Goal: Information Seeking & Learning: Compare options

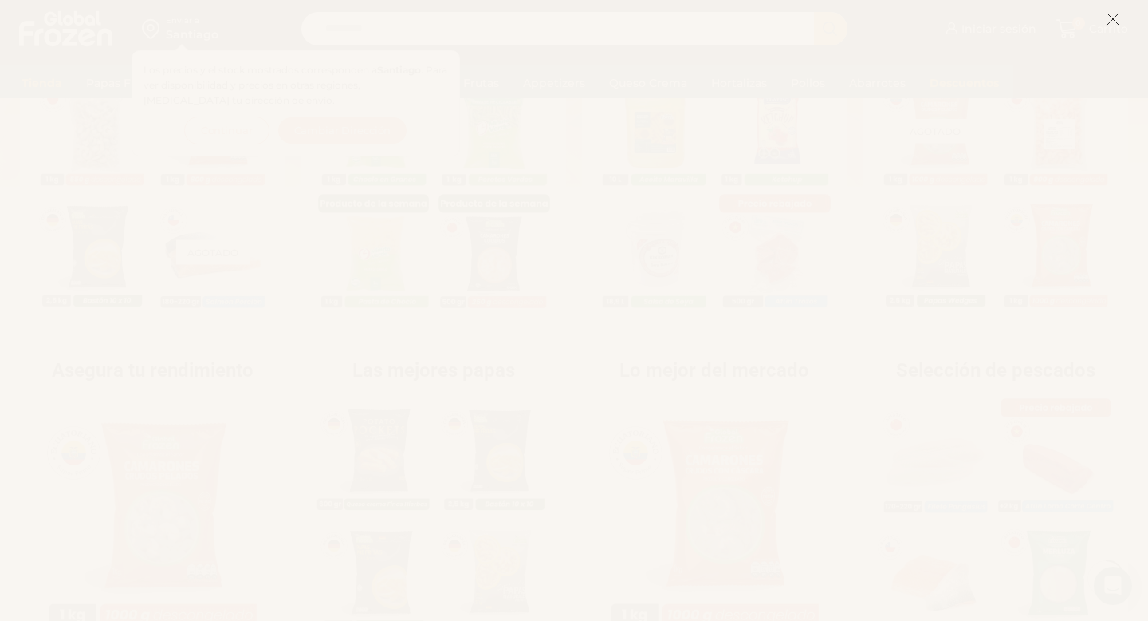
scroll to position [487, 0]
click at [1109, 19] on icon at bounding box center [1113, 19] width 14 height 14
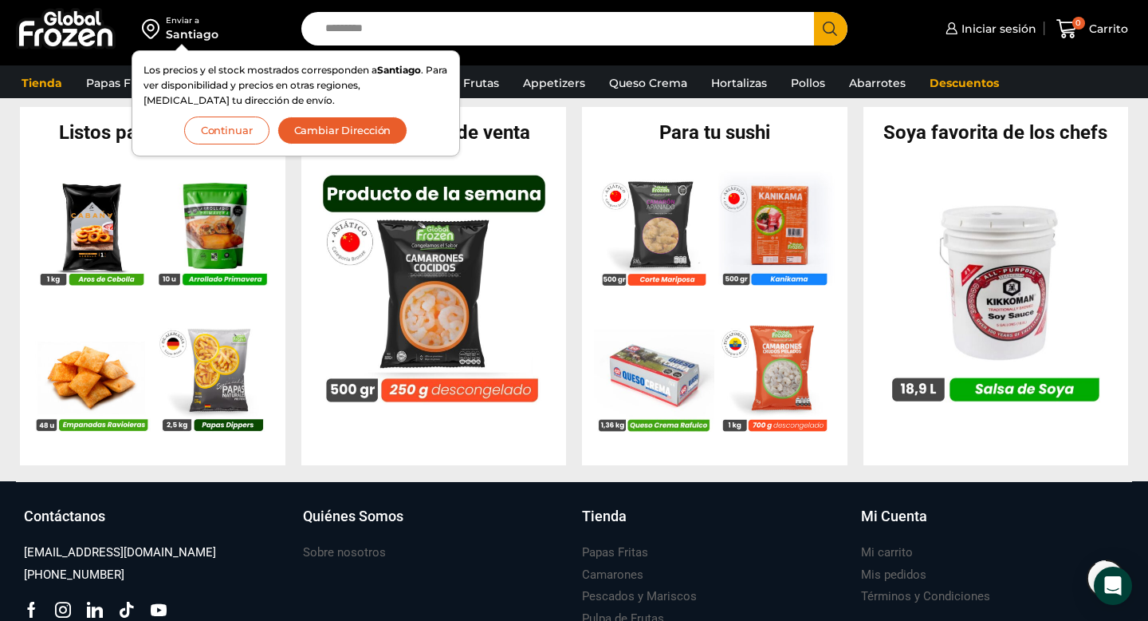
scroll to position [1544, 0]
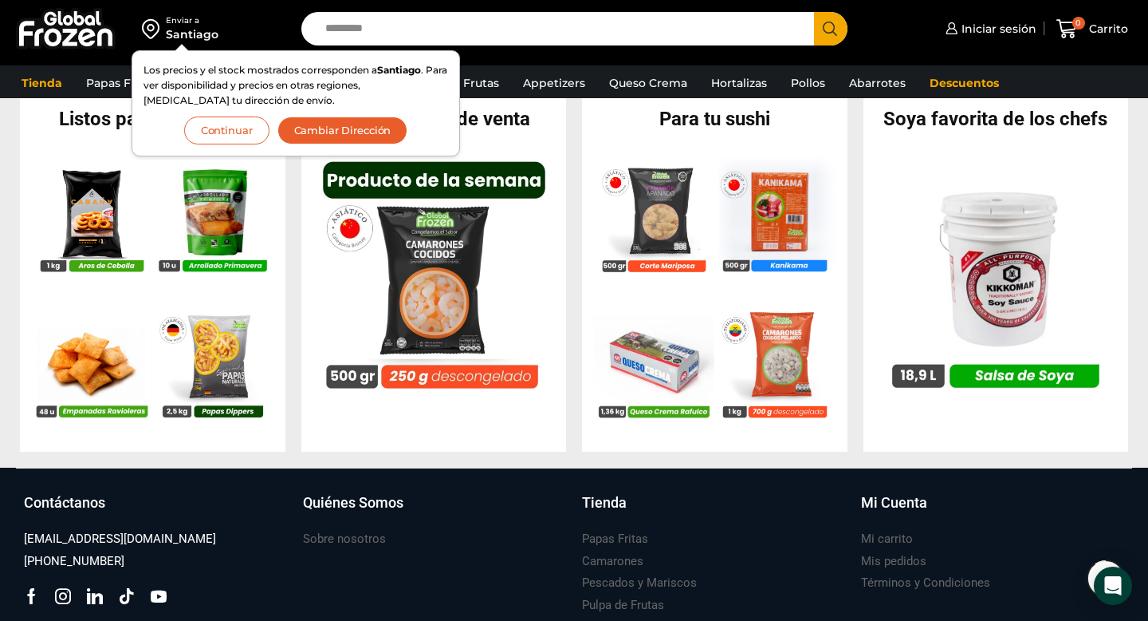
click at [204, 436] on div "Listos para compartir En stock Aros de Cebolla – Formato 1 kg – Caja 10 kg $ 3.…" at bounding box center [153, 272] width 266 height 358
click at [110, 400] on img at bounding box center [91, 357] width 121 height 121
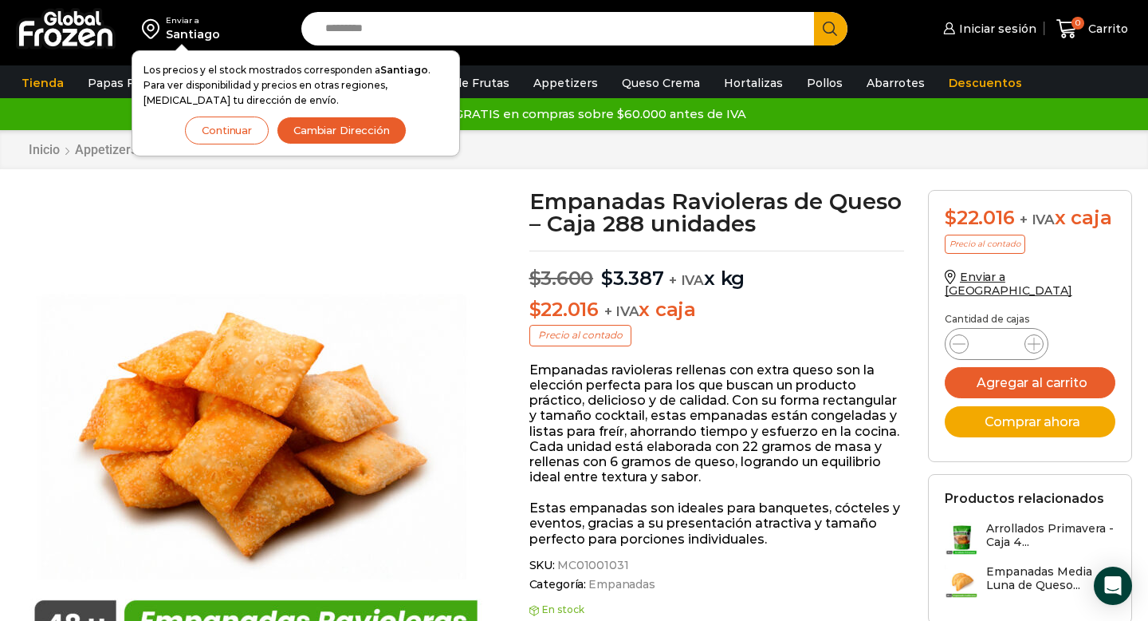
click at [815, 372] on p "Empanadas ravioleras rellenas con extra queso son la elección perfecta para los…" at bounding box center [718, 423] width 376 height 123
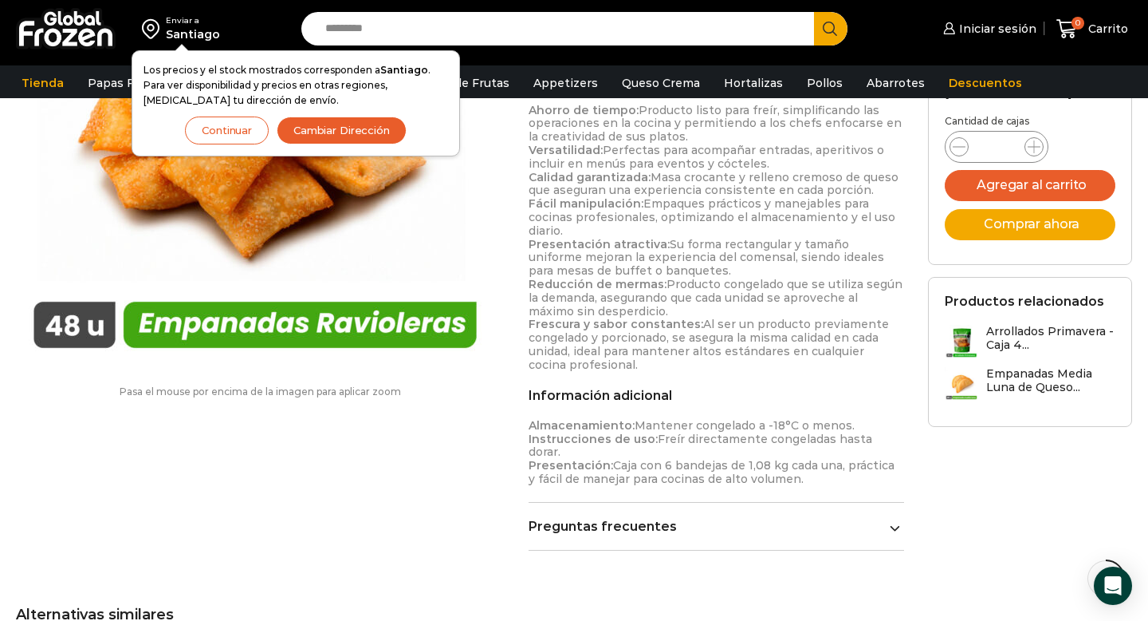
scroll to position [520, 0]
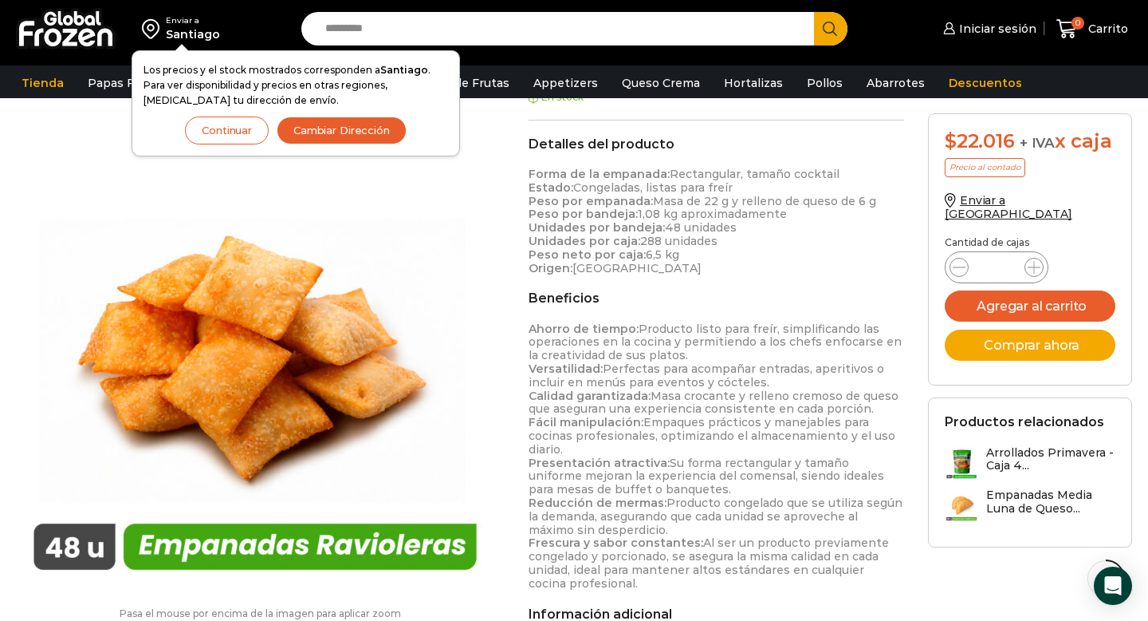
click at [493, 325] on img at bounding box center [255, 352] width 479 height 479
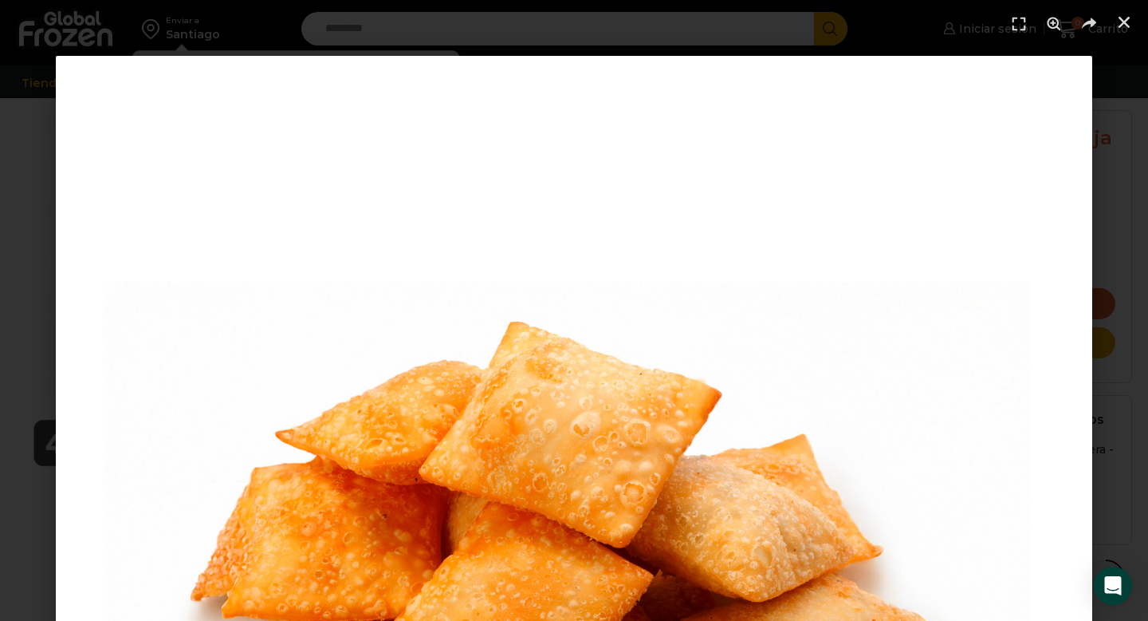
scroll to position [760, 0]
click at [1125, 14] on link "Cerrar (Esc)" at bounding box center [1125, 22] width 24 height 24
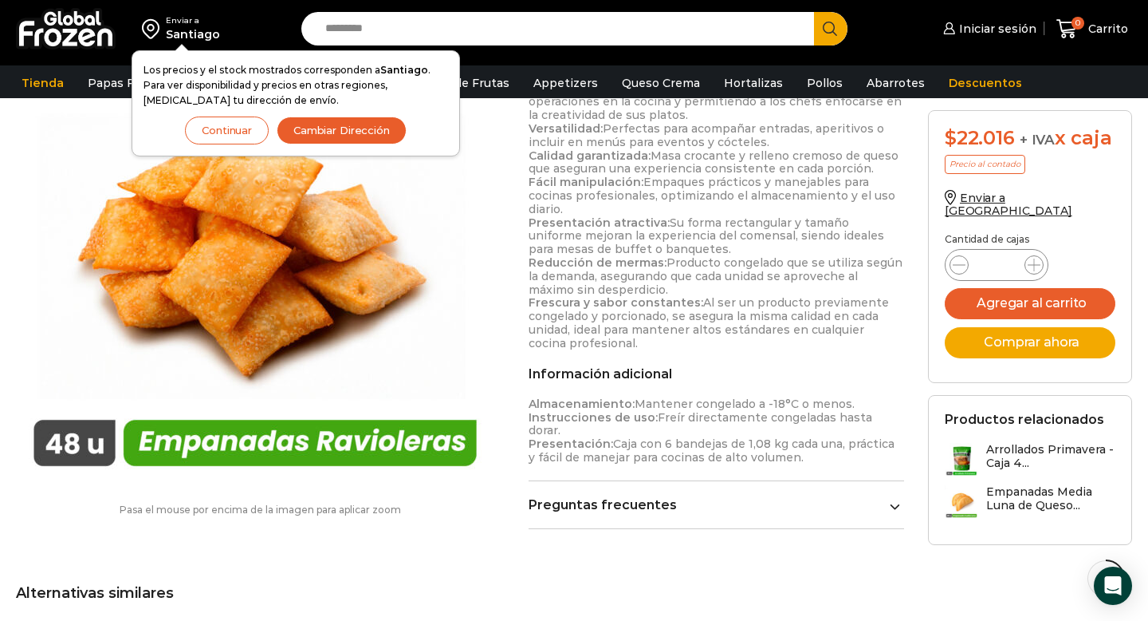
click at [735, 278] on p "Ahorro de tiempo: Producto listo para freír, simplificando las operaciones en l…" at bounding box center [717, 216] width 376 height 268
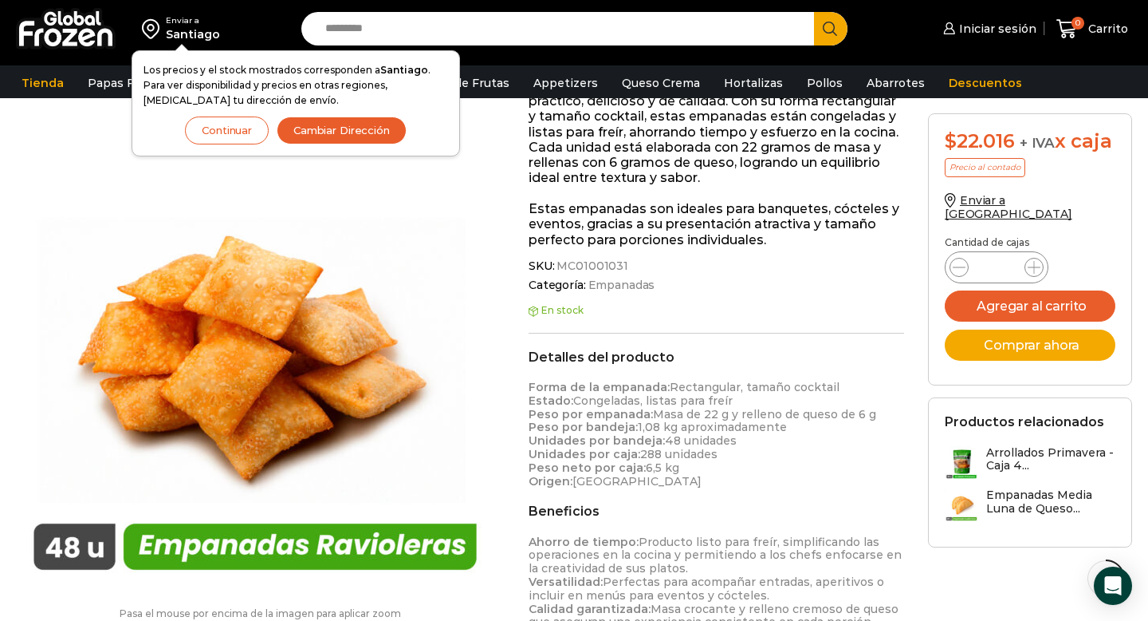
scroll to position [298, 0]
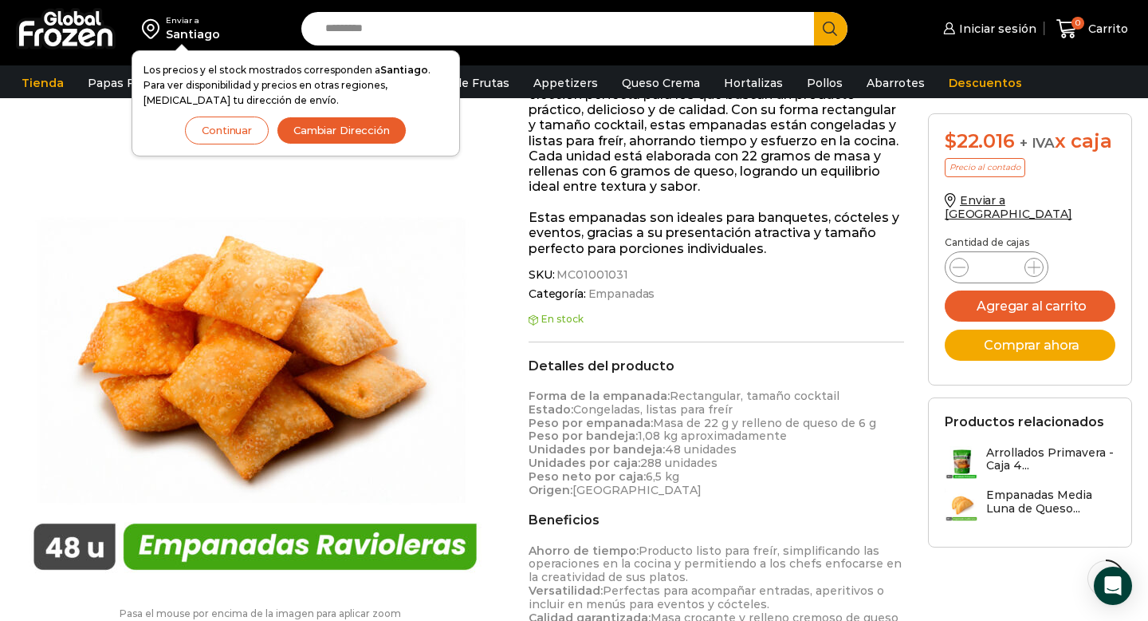
click at [211, 121] on button "Continuar" at bounding box center [227, 130] width 84 height 28
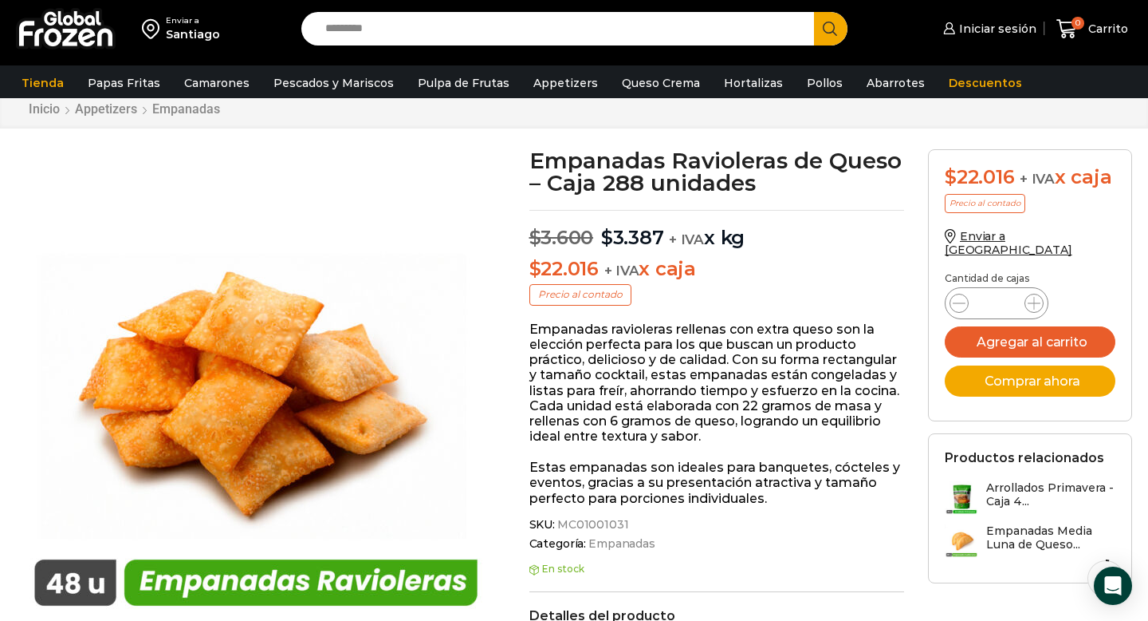
scroll to position [45, 0]
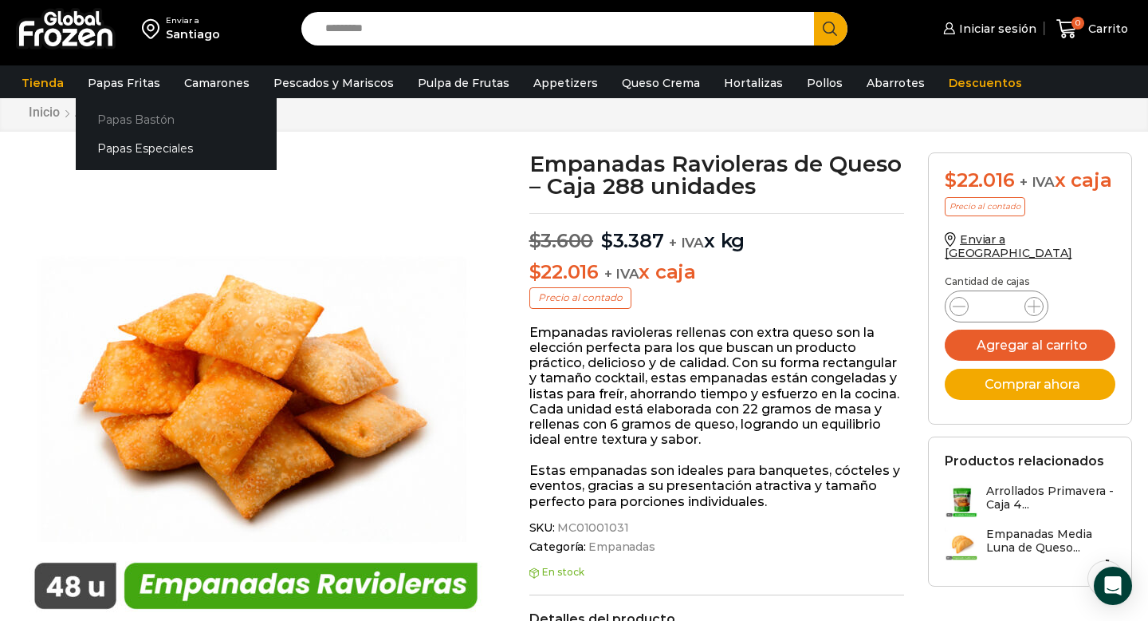
click at [138, 116] on link "Papas Bastón" at bounding box center [176, 119] width 201 height 30
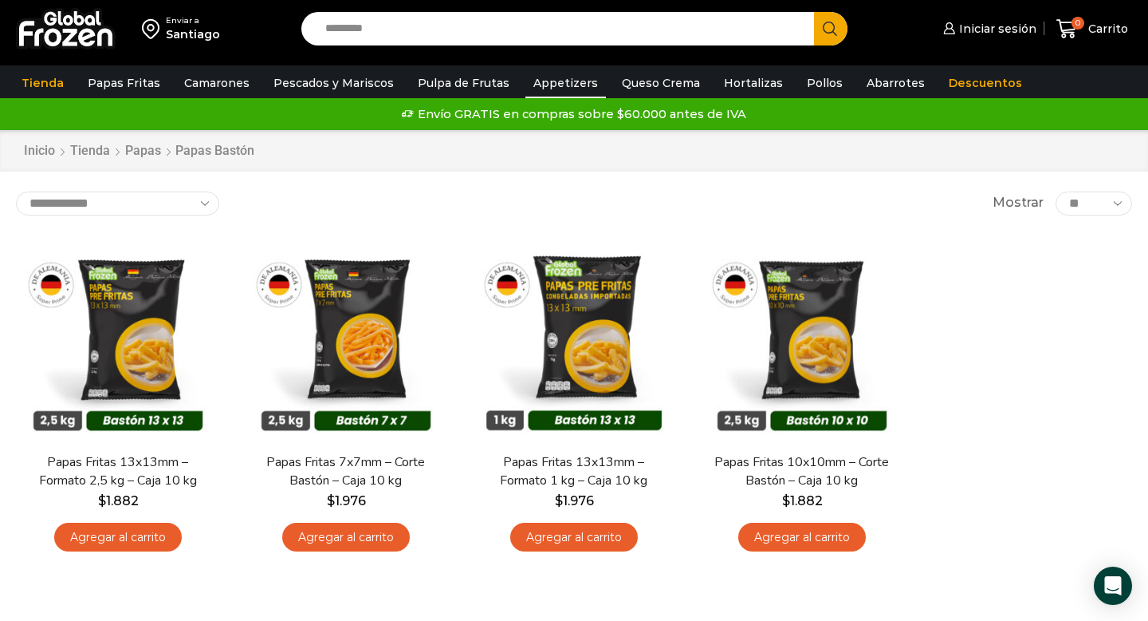
click at [568, 85] on link "Appetizers" at bounding box center [566, 83] width 81 height 30
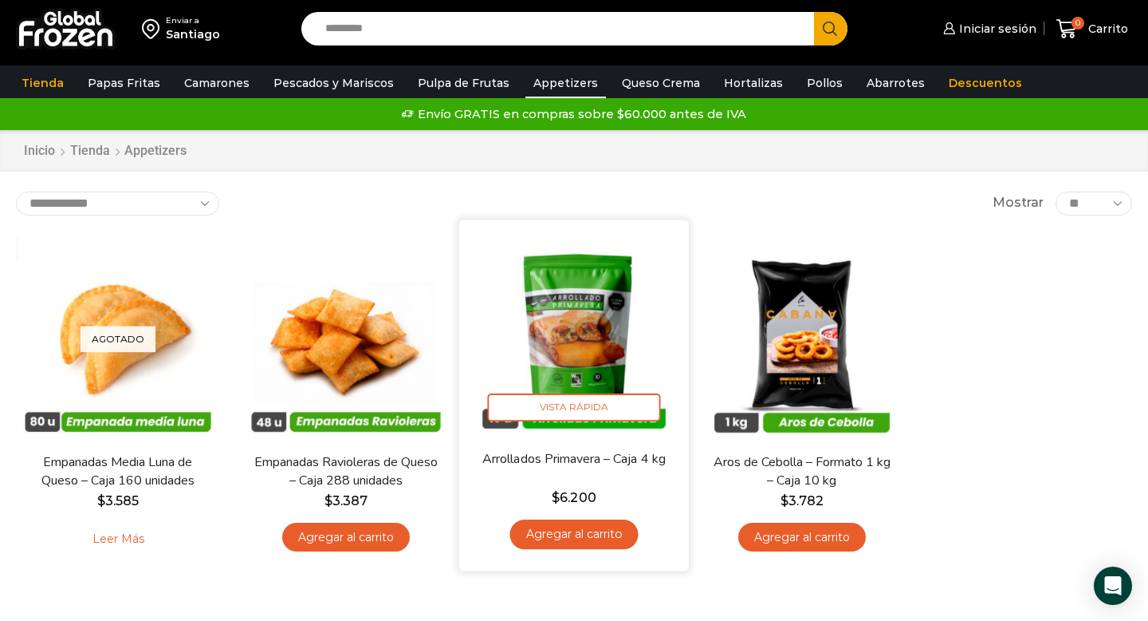
click at [596, 348] on img at bounding box center [574, 334] width 206 height 206
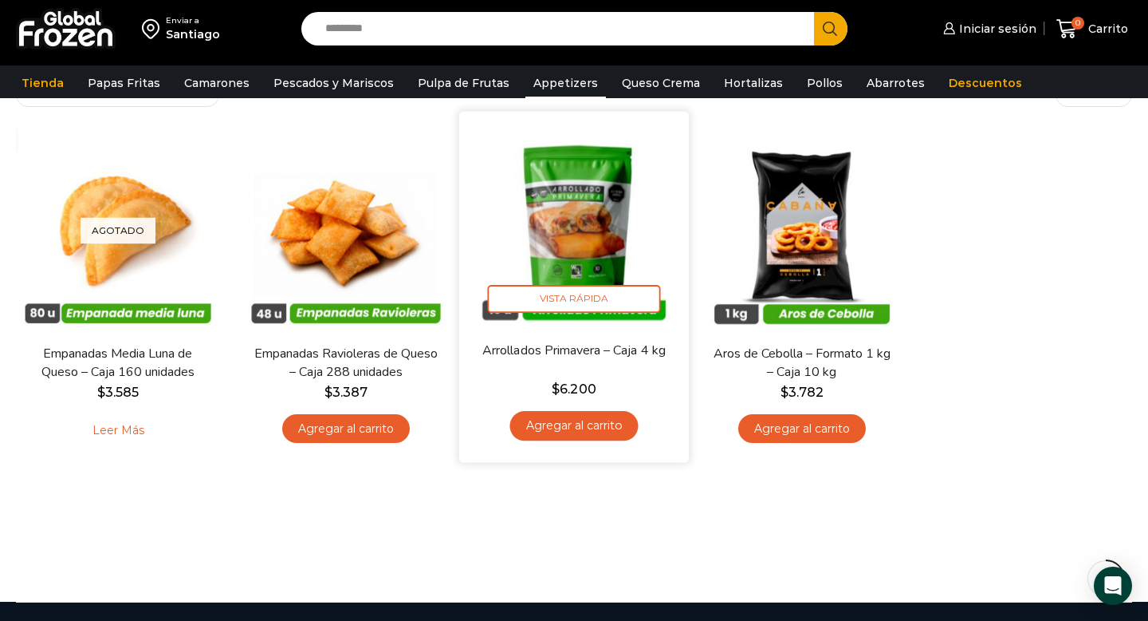
scroll to position [153, 0]
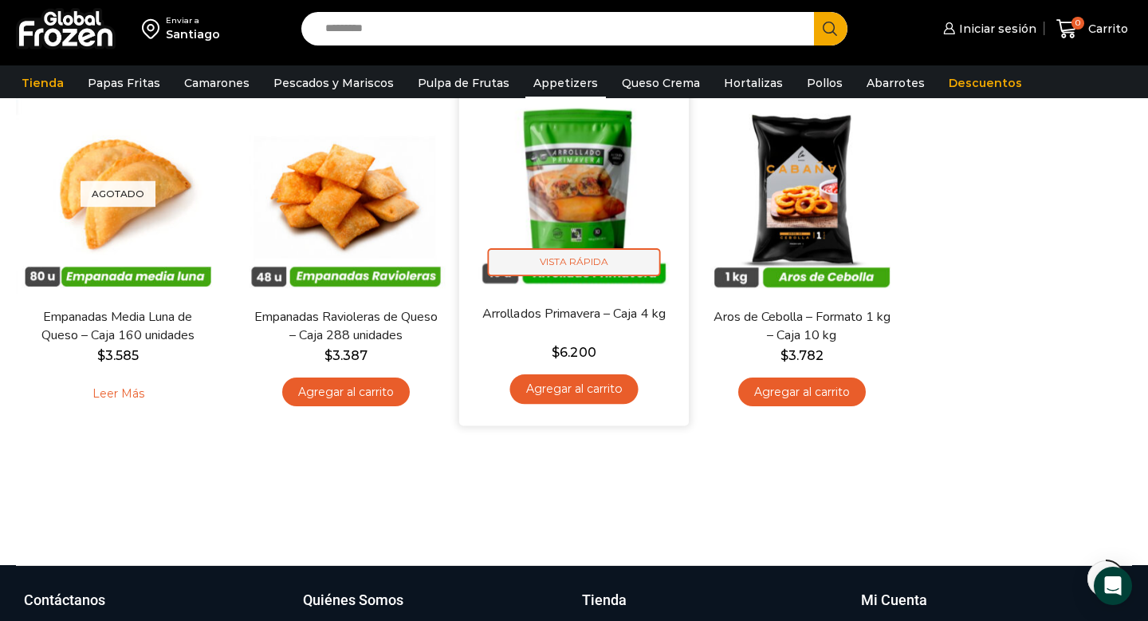
click at [605, 258] on span "Vista Rápida" at bounding box center [574, 262] width 173 height 28
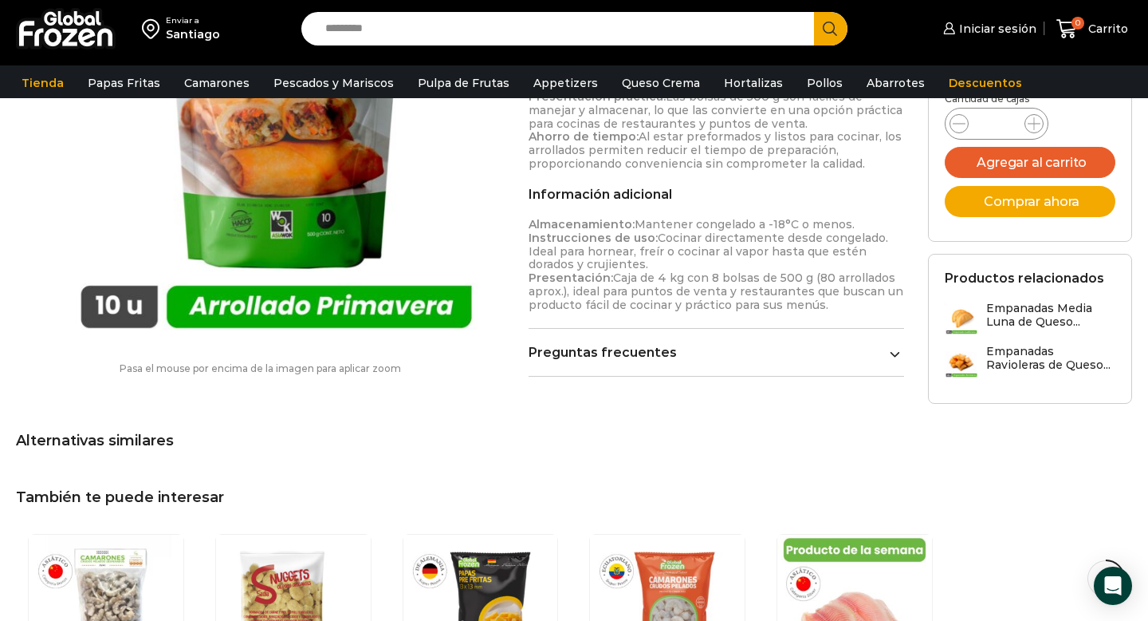
scroll to position [880, 0]
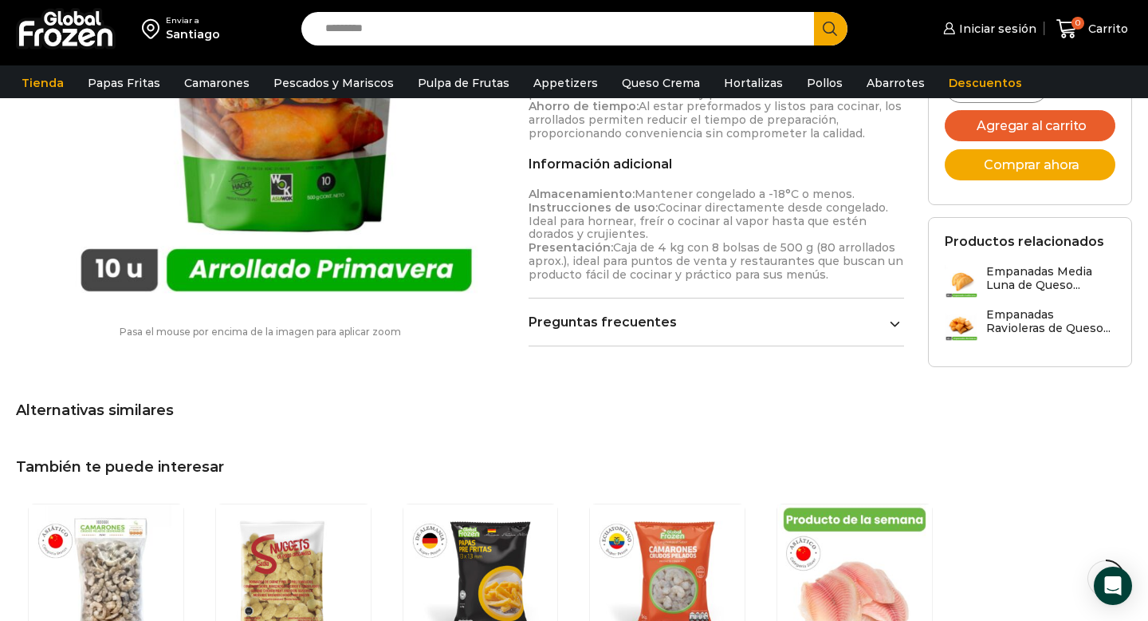
click at [570, 322] on link "Preguntas frecuentes" at bounding box center [717, 321] width 376 height 15
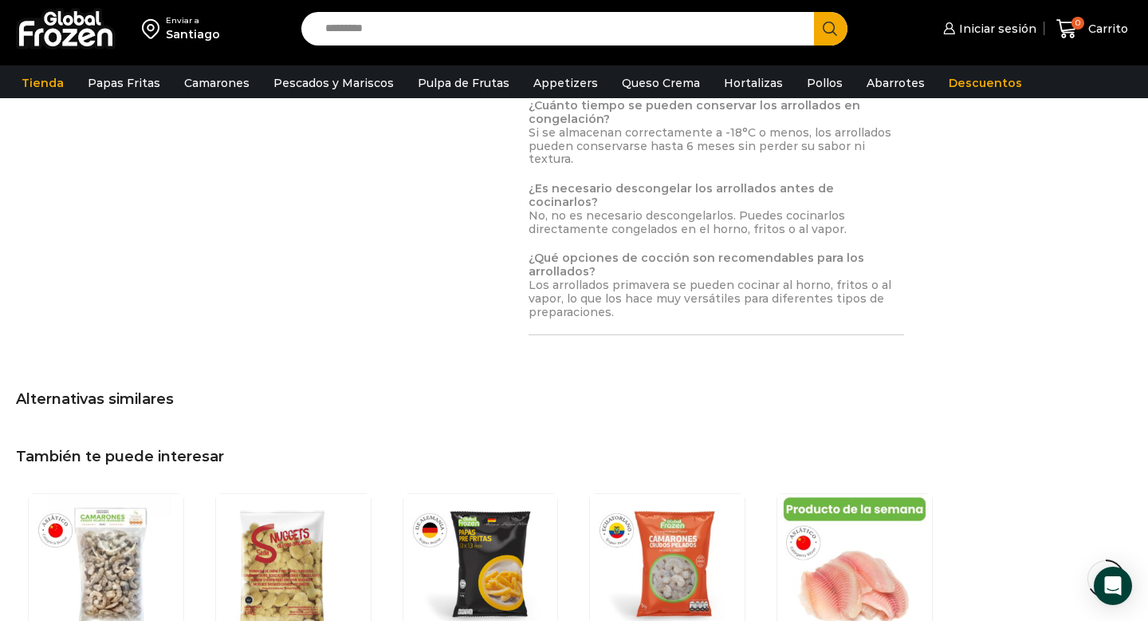
scroll to position [1223, 0]
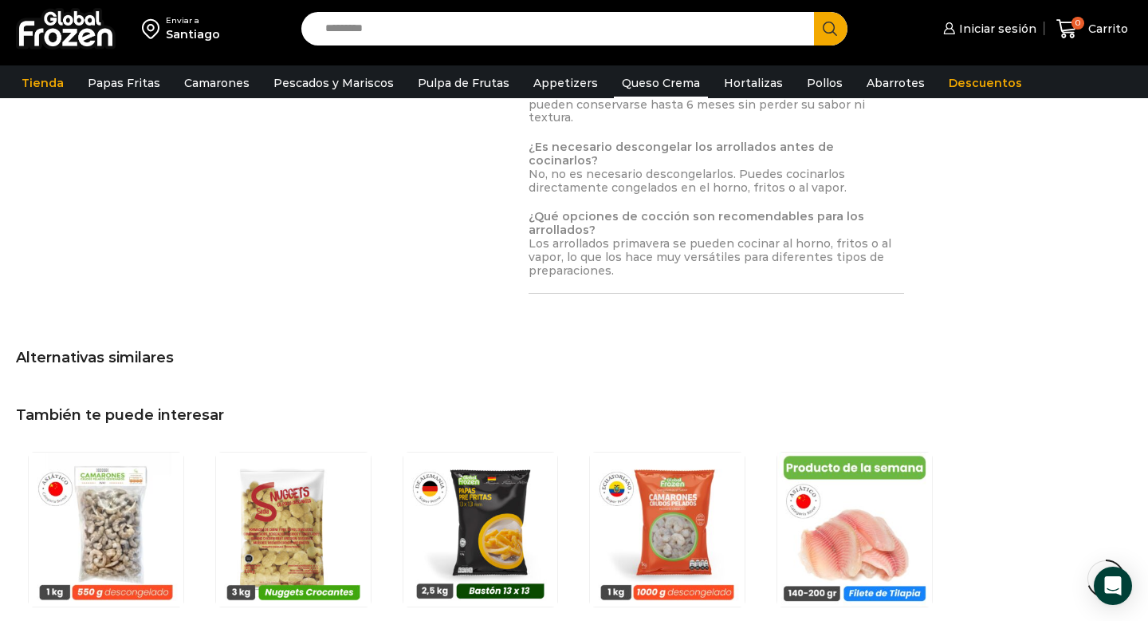
click at [656, 89] on link "Queso Crema" at bounding box center [661, 83] width 94 height 30
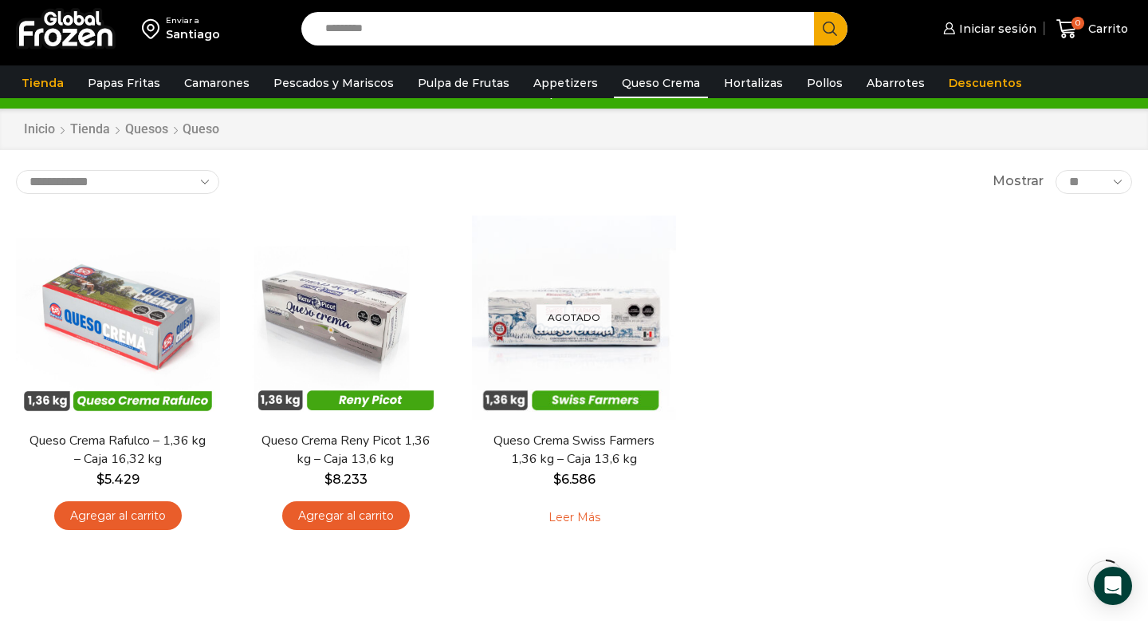
scroll to position [35, 0]
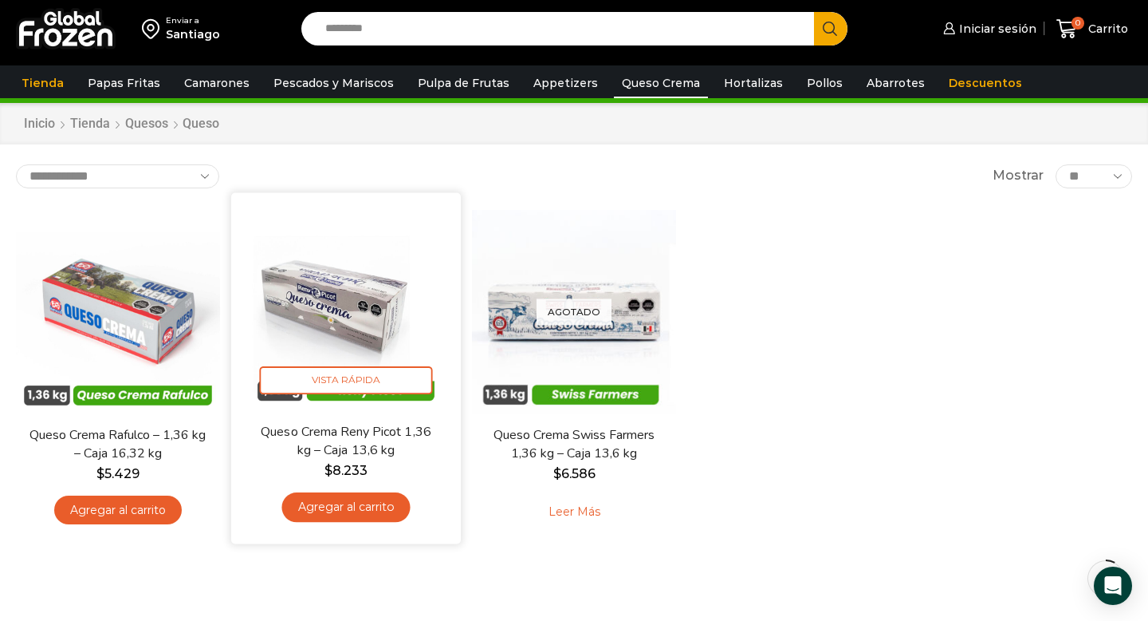
click at [345, 299] on img at bounding box center [346, 307] width 206 height 206
